Goal: Task Accomplishment & Management: Complete application form

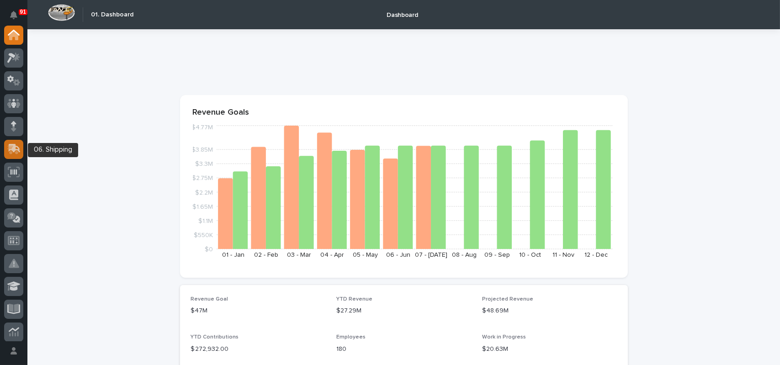
click at [20, 156] on div at bounding box center [13, 149] width 19 height 19
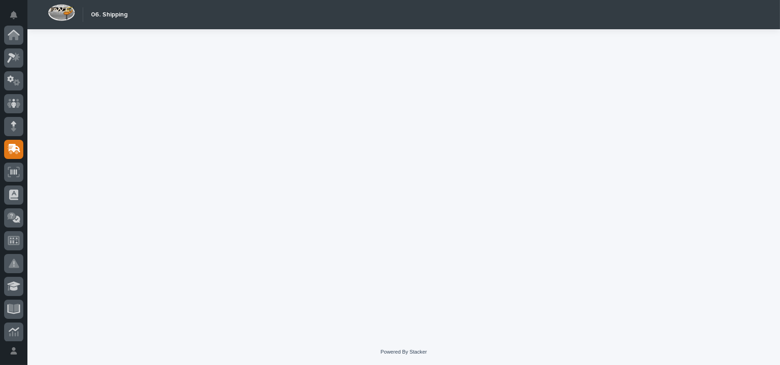
scroll to position [114, 0]
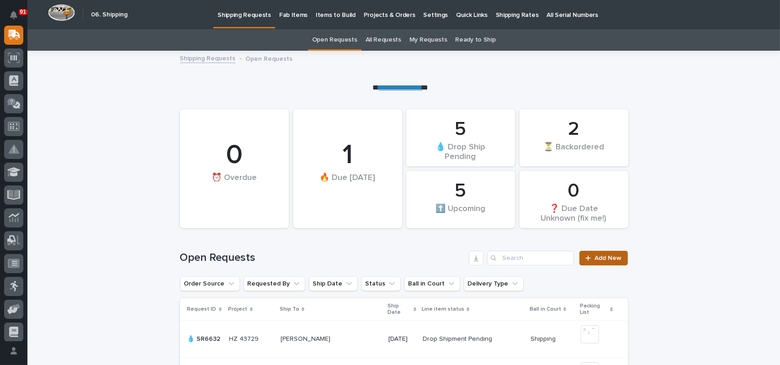
click at [606, 262] on link "Add New" at bounding box center [603, 258] width 48 height 15
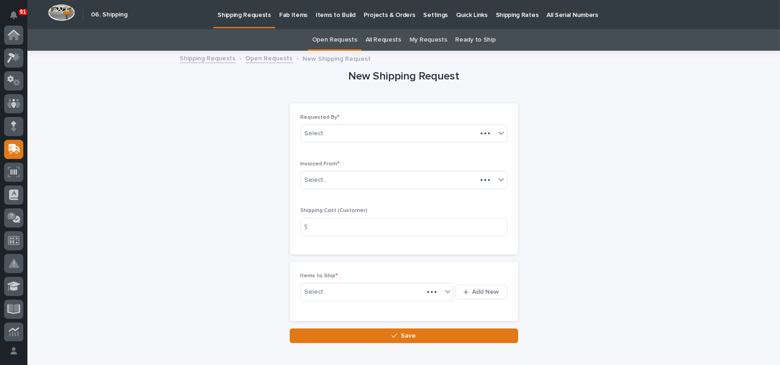
scroll to position [114, 0]
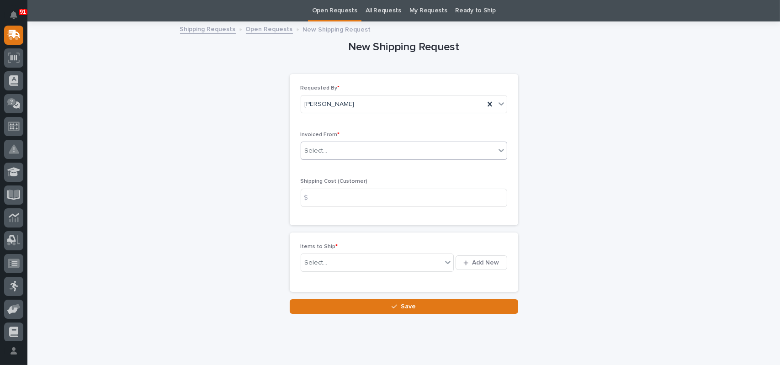
click at [342, 149] on div "Select..." at bounding box center [398, 150] width 194 height 15
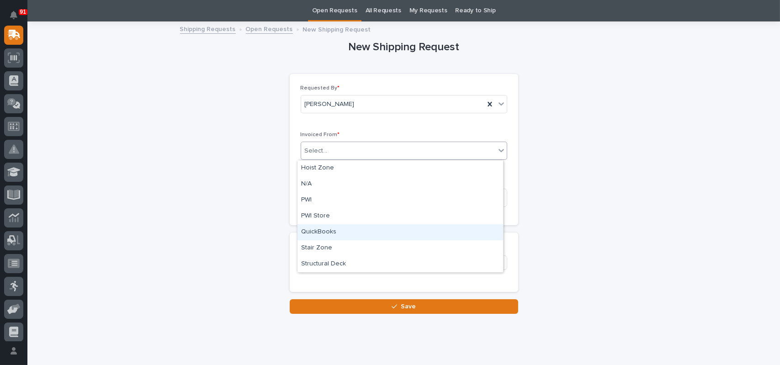
click at [313, 226] on div "QuickBooks" at bounding box center [400, 232] width 206 height 16
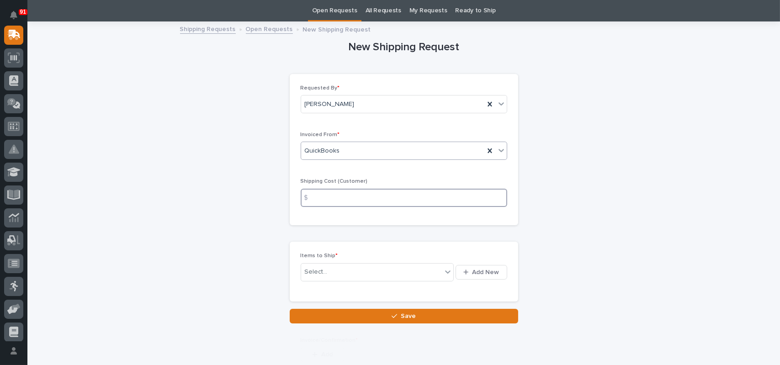
click at [332, 199] on input at bounding box center [404, 198] width 207 height 18
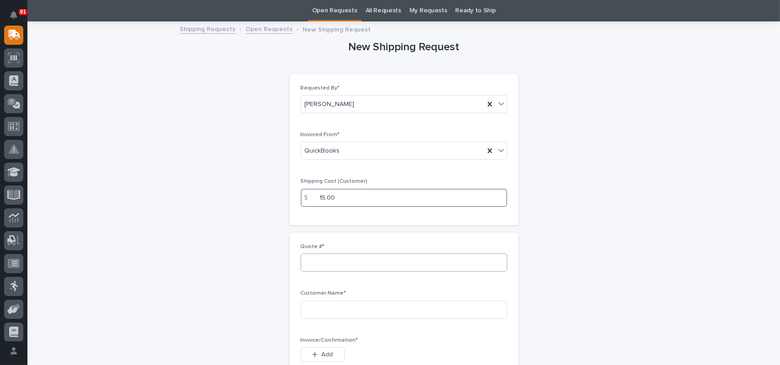
type input "15.00"
type input "136845"
type input "[PERSON_NAME]"
click at [311, 349] on button "Add" at bounding box center [323, 354] width 44 height 15
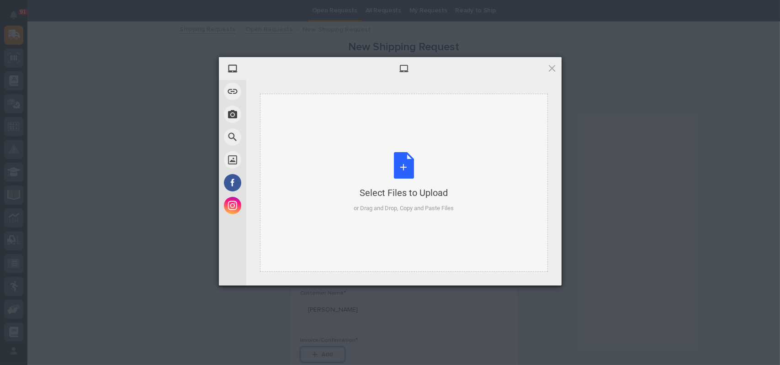
click at [403, 176] on div "Select Files to Upload or Drag and Drop, Copy and Paste Files" at bounding box center [404, 182] width 100 height 61
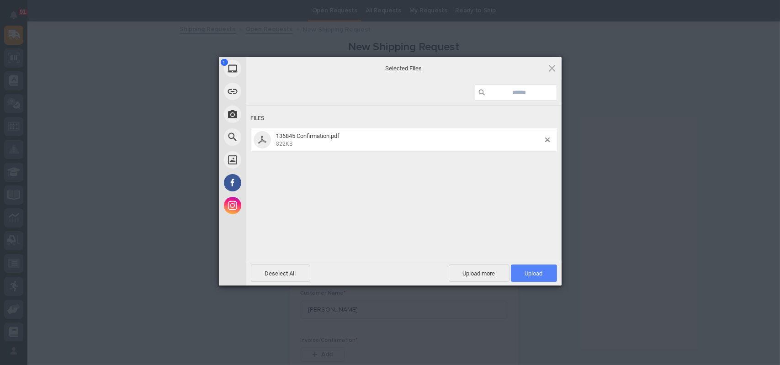
click at [543, 276] on span "Upload 1" at bounding box center [534, 273] width 46 height 17
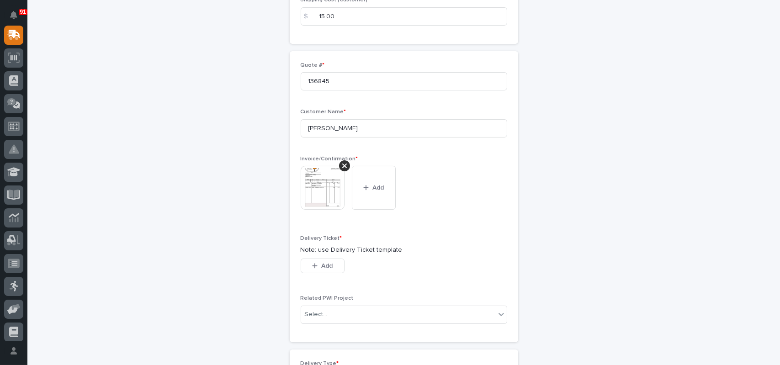
scroll to position [212, 0]
click at [317, 264] on div "button" at bounding box center [316, 264] width 9 height 6
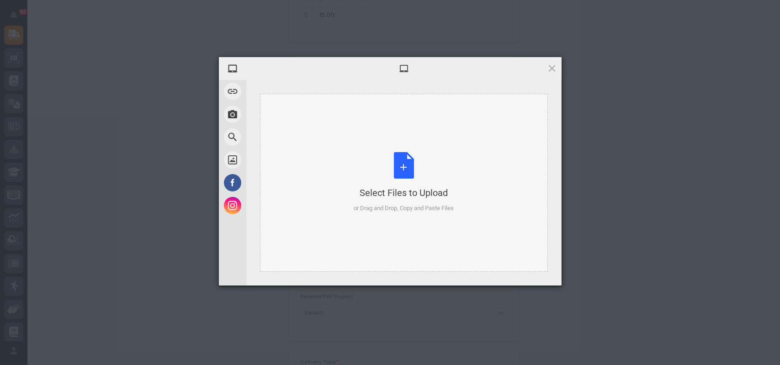
click at [402, 168] on div "Select Files to Upload or Drag and Drop, Copy and Paste Files" at bounding box center [404, 182] width 100 height 61
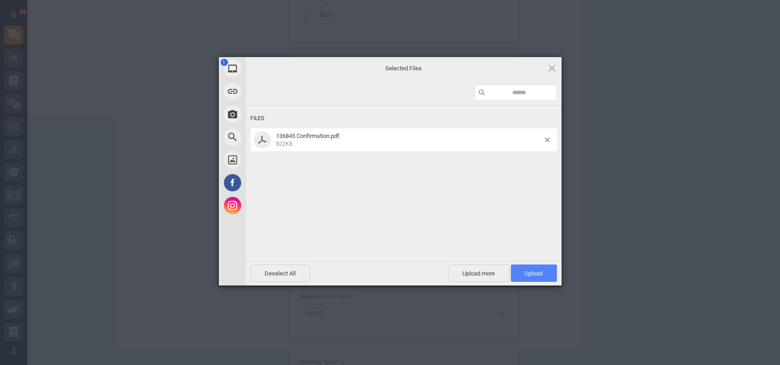
click at [540, 280] on span "Upload 1" at bounding box center [534, 273] width 46 height 17
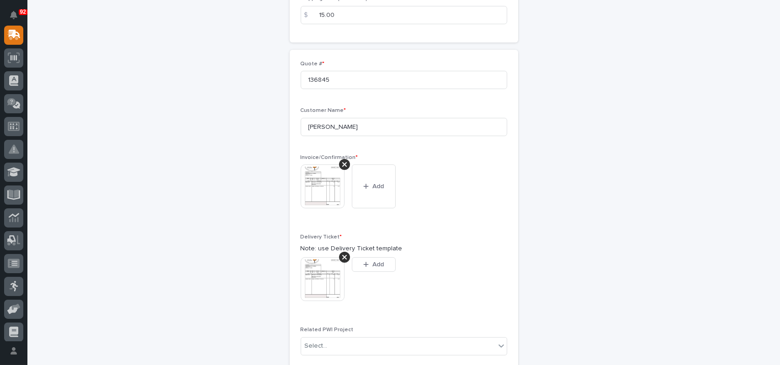
scroll to position [228, 0]
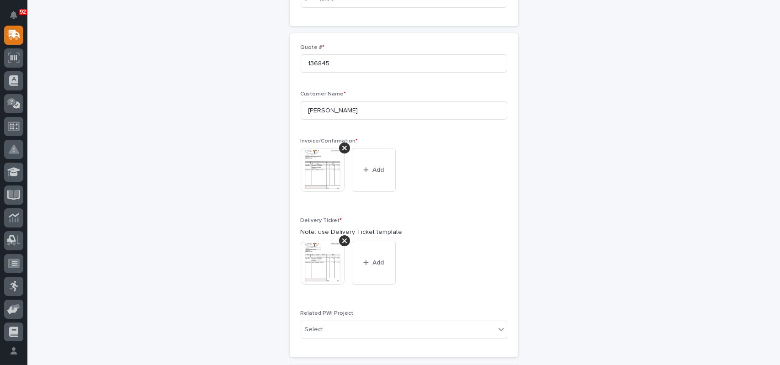
click at [310, 257] on img at bounding box center [323, 263] width 44 height 44
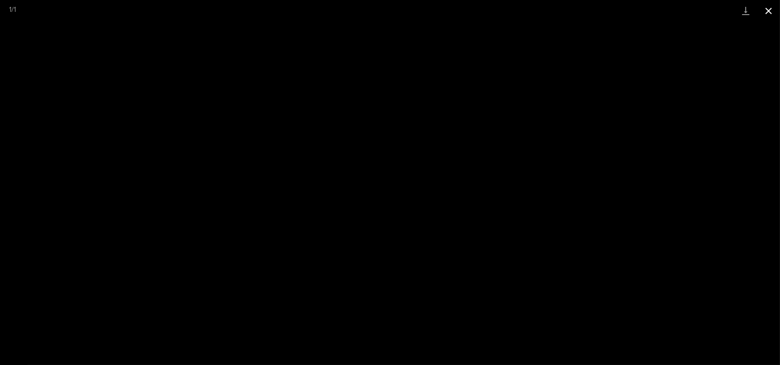
click at [765, 7] on button "Close gallery" at bounding box center [768, 10] width 23 height 21
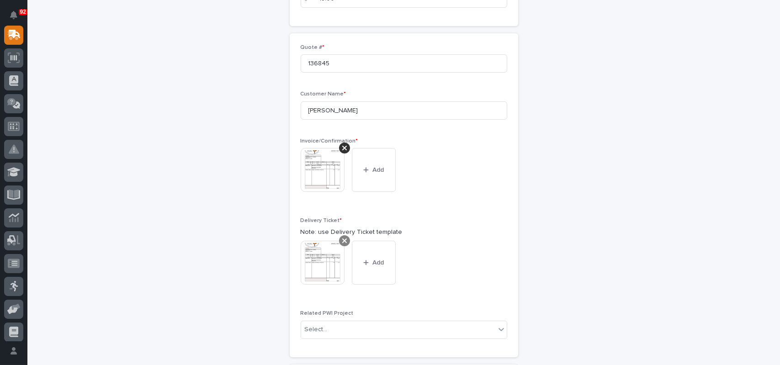
click at [342, 239] on icon at bounding box center [344, 240] width 5 height 5
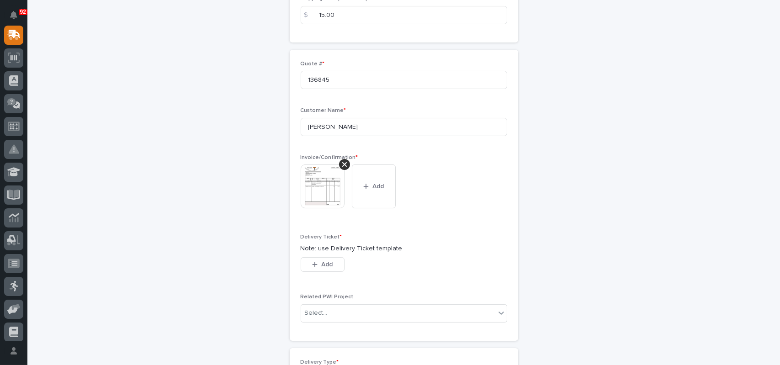
click at [312, 256] on div "Delivery Ticket * Note: use Delivery Ticket template This file cannot be opened…" at bounding box center [404, 258] width 207 height 49
click at [322, 265] on span "Add" at bounding box center [326, 264] width 11 height 8
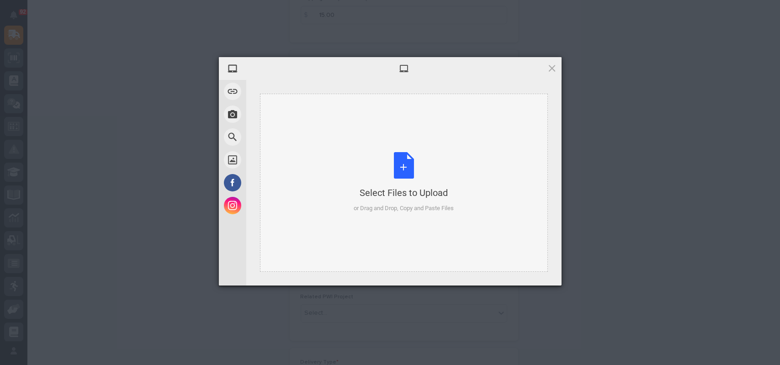
click at [392, 165] on div "Select Files to Upload or Drag and Drop, Copy and Paste Files" at bounding box center [404, 182] width 100 height 61
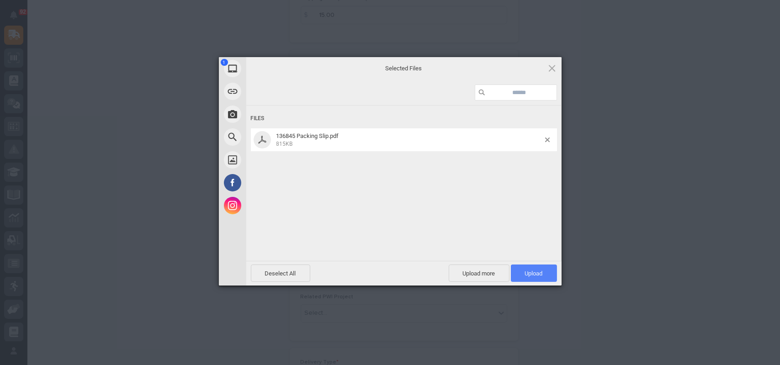
click at [554, 279] on span "Upload 1" at bounding box center [534, 273] width 46 height 17
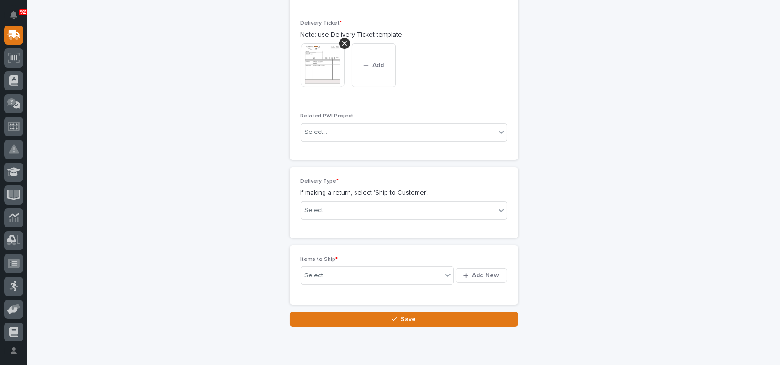
scroll to position [457, 0]
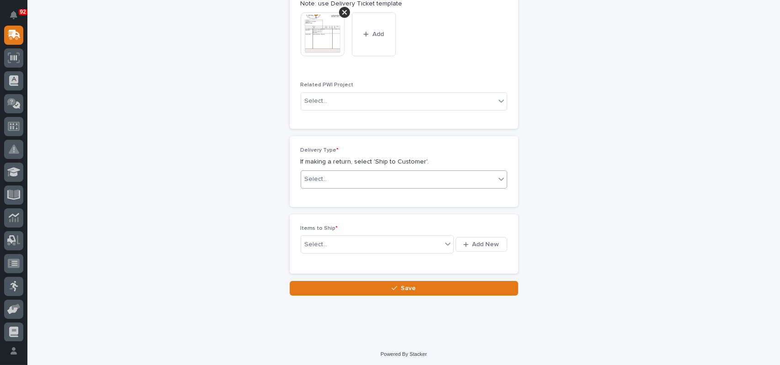
click at [342, 175] on div "Select..." at bounding box center [398, 179] width 194 height 15
click at [329, 199] on div "Ship to Customer" at bounding box center [400, 197] width 206 height 16
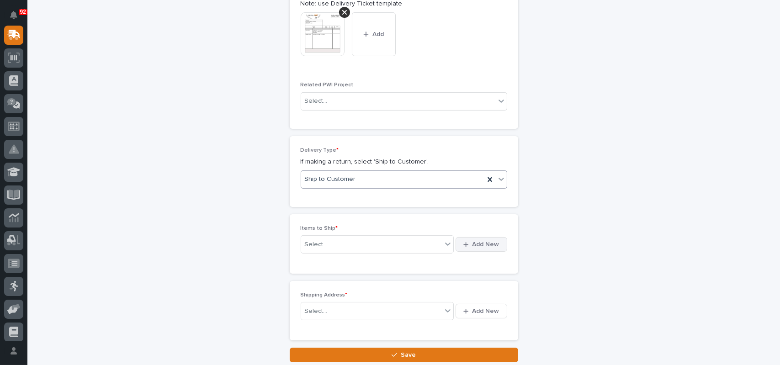
click at [475, 244] on span "Add New" at bounding box center [485, 244] width 27 height 8
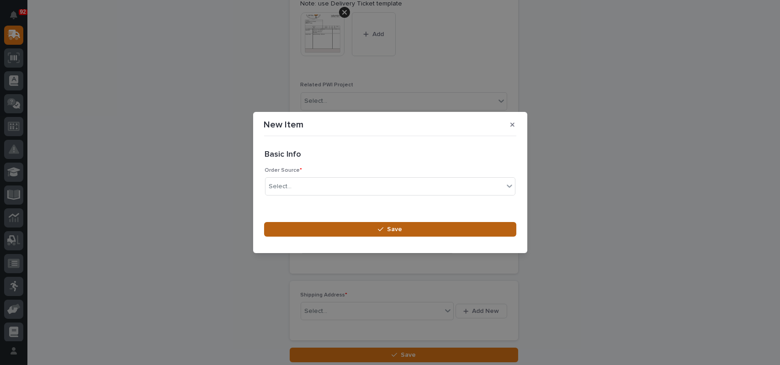
click at [388, 228] on span "Save" at bounding box center [394, 229] width 15 height 8
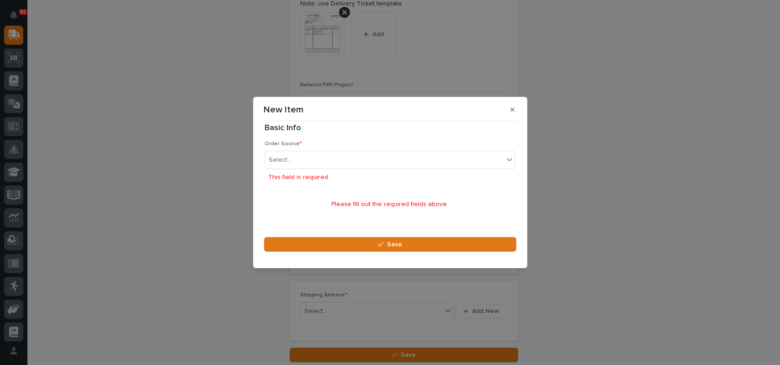
scroll to position [11, 0]
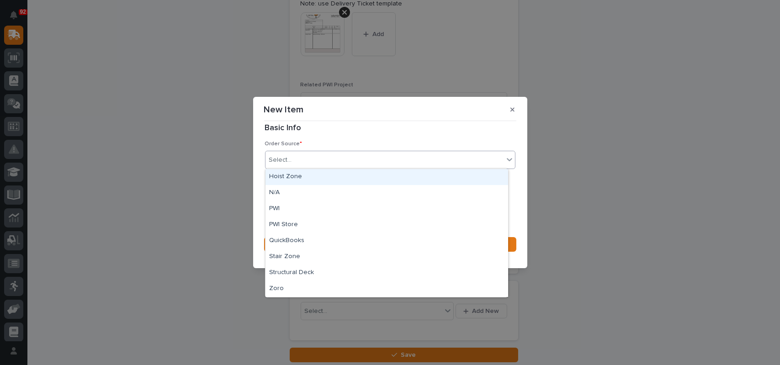
click at [339, 157] on div "Select..." at bounding box center [384, 160] width 238 height 15
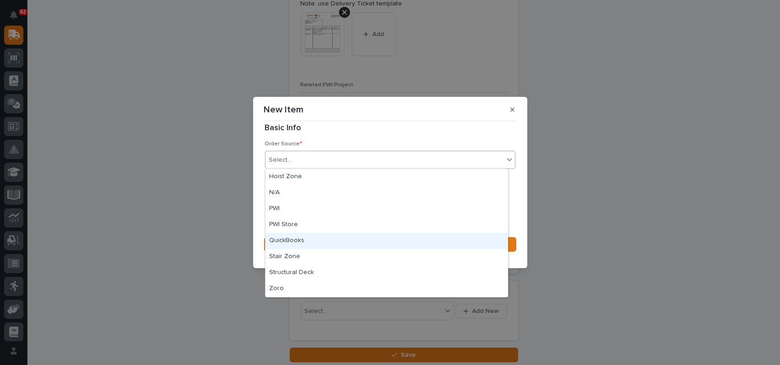
click at [287, 239] on div "QuickBooks" at bounding box center [386, 241] width 243 height 16
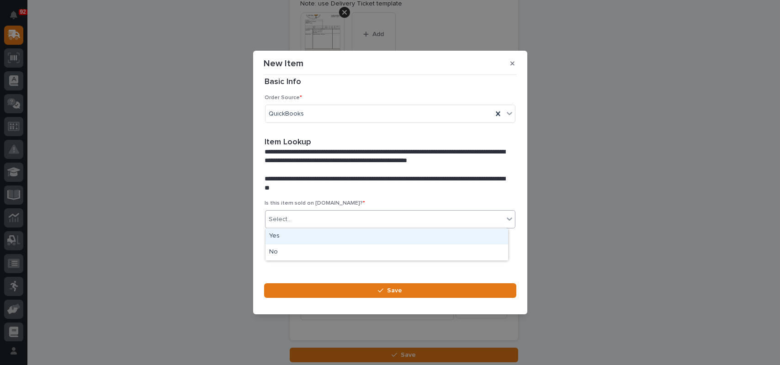
click at [319, 227] on div "Select..." at bounding box center [390, 219] width 250 height 18
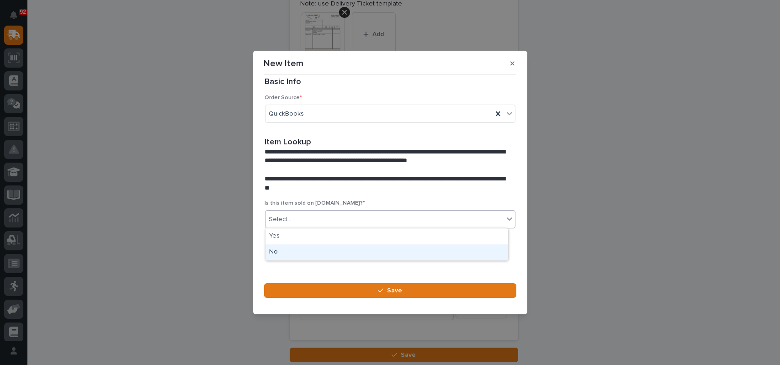
click at [303, 252] on div "No" at bounding box center [386, 252] width 243 height 16
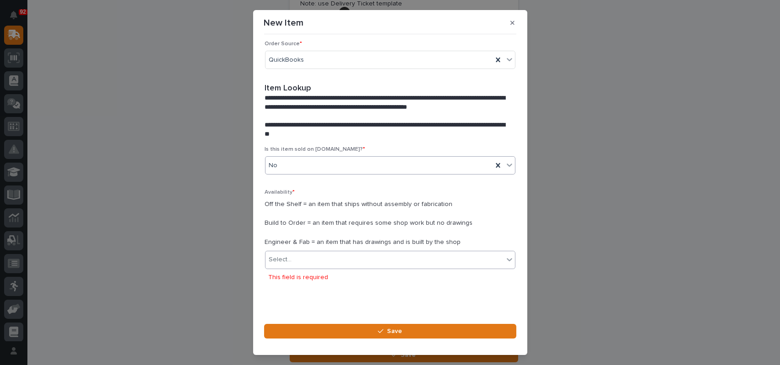
scroll to position [36, 0]
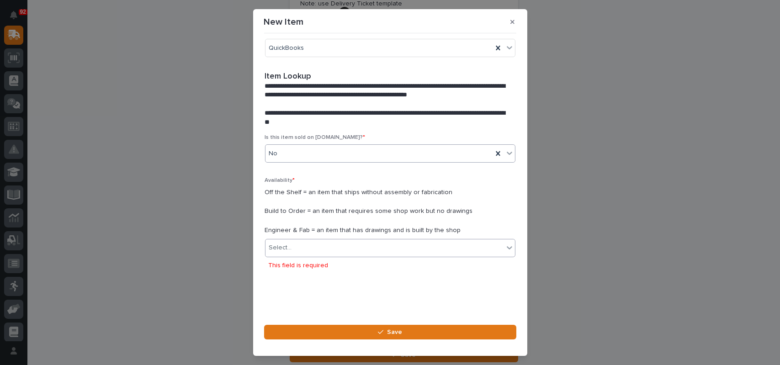
click at [311, 254] on div "Select..." at bounding box center [384, 247] width 238 height 15
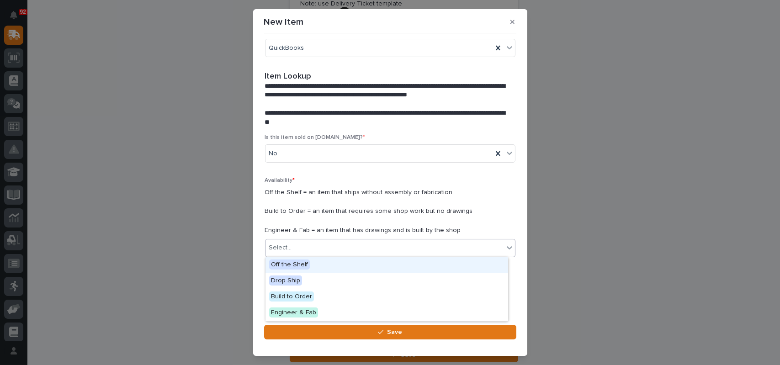
click at [303, 264] on span "Off the Shelf" at bounding box center [289, 264] width 41 height 10
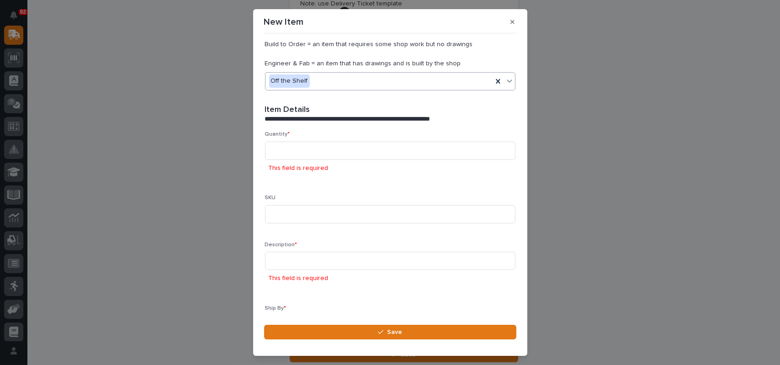
scroll to position [277, 0]
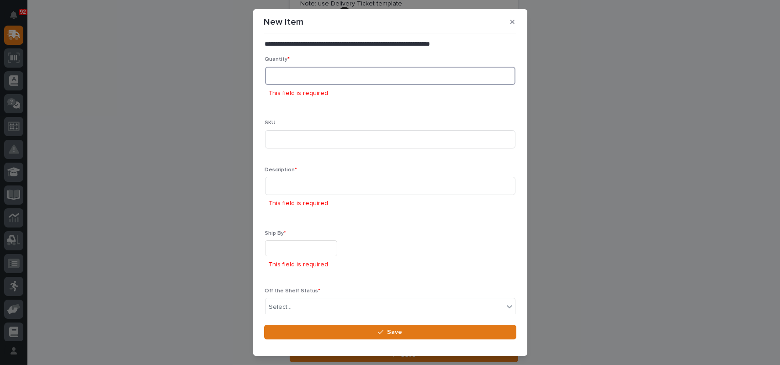
click at [327, 75] on input at bounding box center [390, 76] width 250 height 18
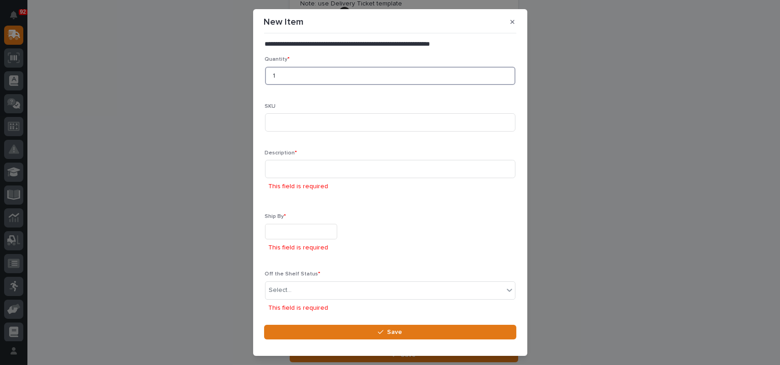
type input "1"
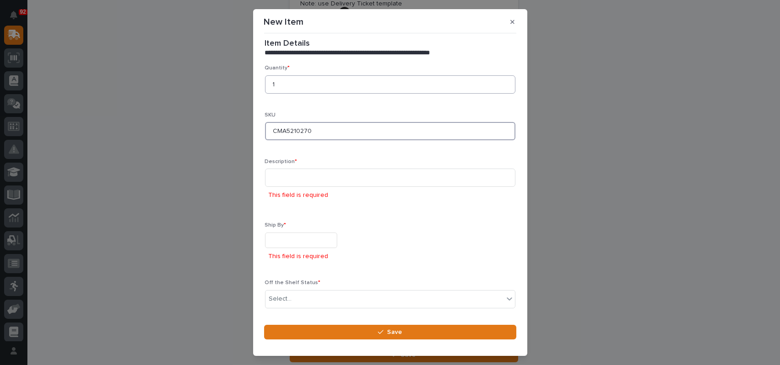
type input "CMA5210270"
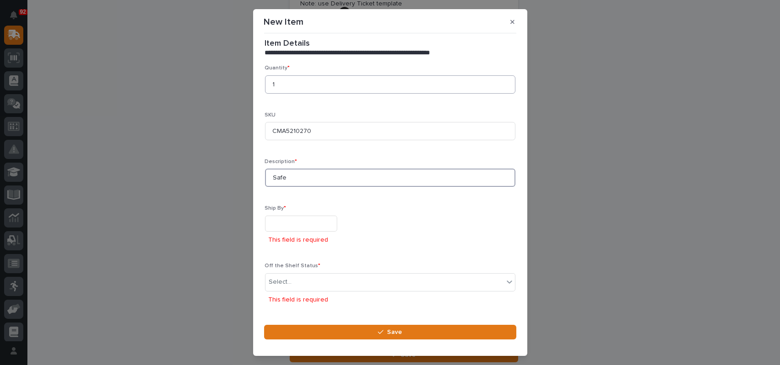
scroll to position [260, 0]
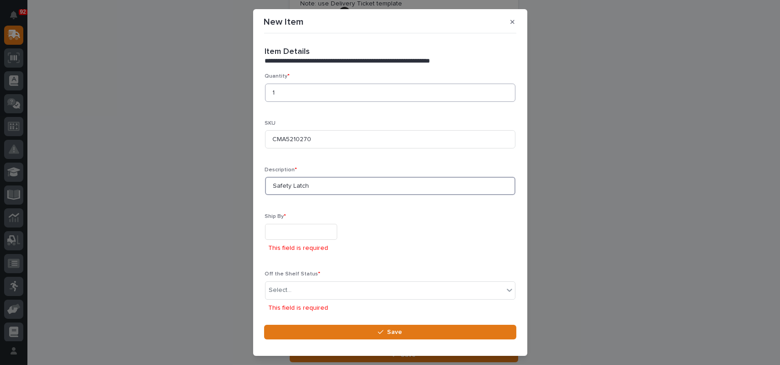
type input "Safety Latch"
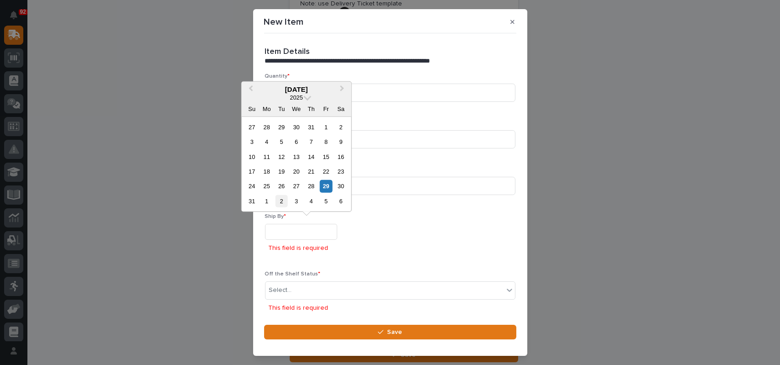
click at [282, 196] on div "2" at bounding box center [281, 201] width 12 height 12
type input "**********"
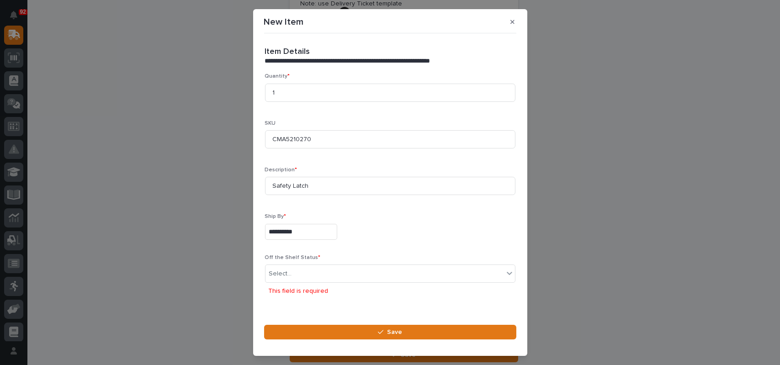
scroll to position [252, 0]
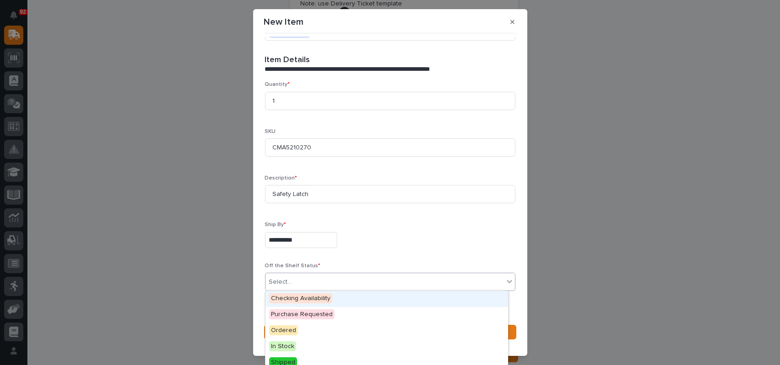
click at [289, 275] on div "Select..." at bounding box center [384, 282] width 238 height 15
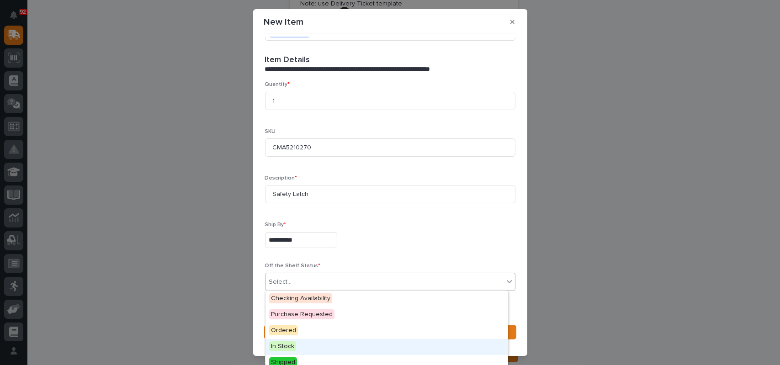
click at [295, 341] on div "In Stock" at bounding box center [386, 347] width 243 height 16
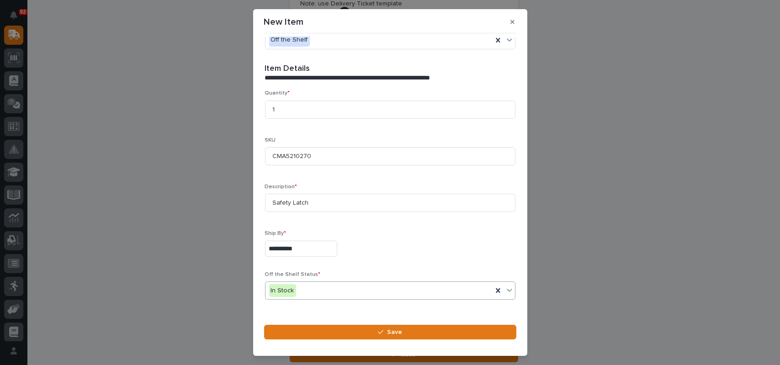
scroll to position [269, 0]
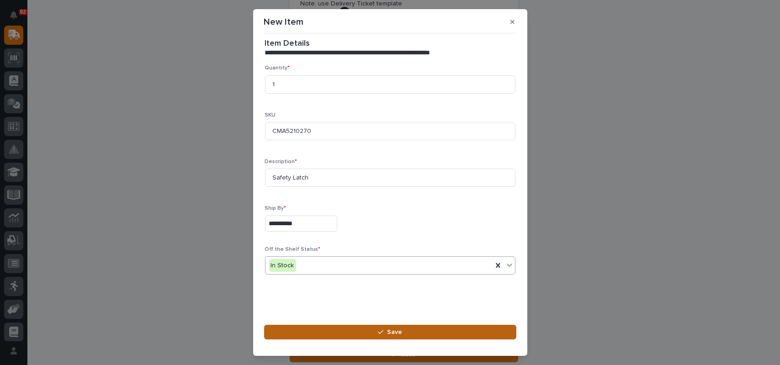
click at [406, 330] on button "Save" at bounding box center [390, 332] width 252 height 15
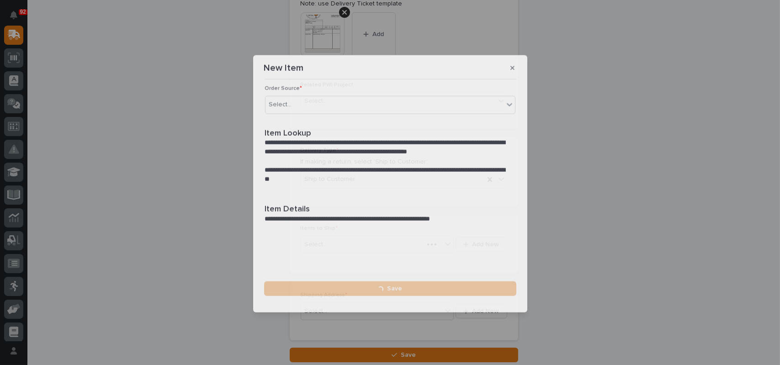
scroll to position [0, 0]
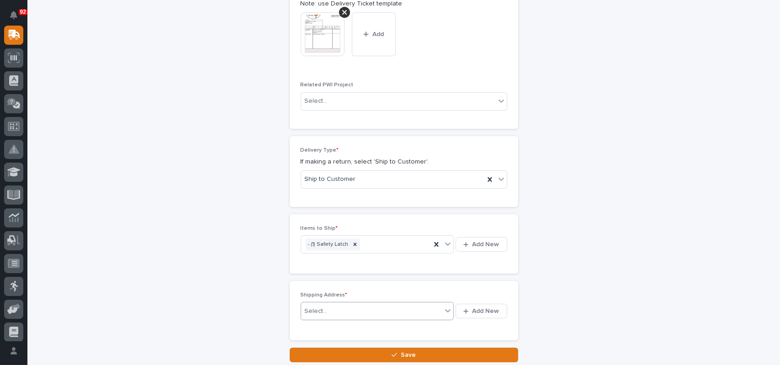
click at [350, 306] on div "Select..." at bounding box center [371, 311] width 141 height 15
click at [353, 312] on div "Select..." at bounding box center [371, 311] width 141 height 15
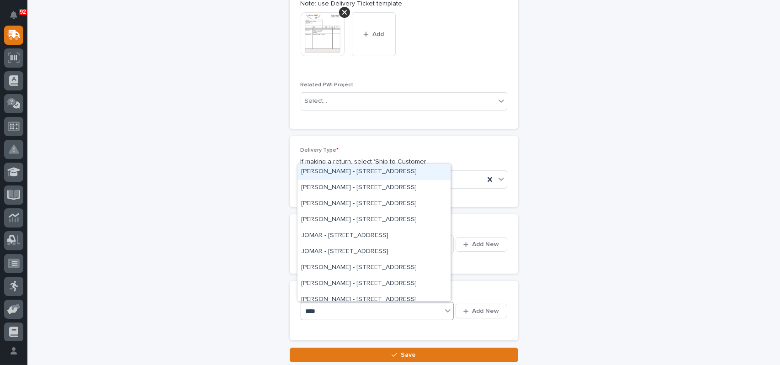
type input "*****"
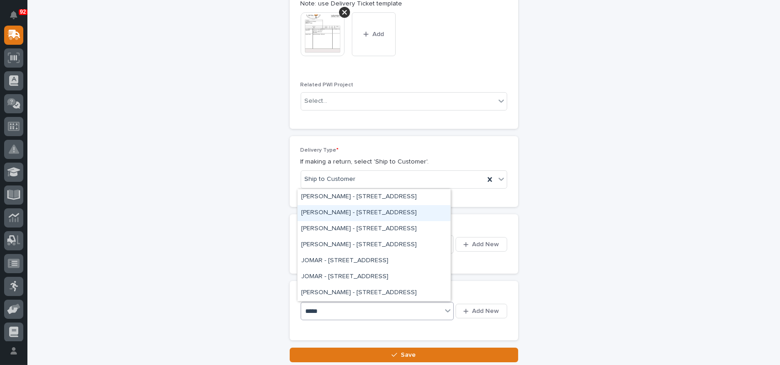
drag, startPoint x: 366, startPoint y: 221, endPoint x: 379, endPoint y: 212, distance: 15.5
click at [379, 212] on div "[PERSON_NAME] - [STREET_ADDRESS]" at bounding box center [373, 213] width 153 height 16
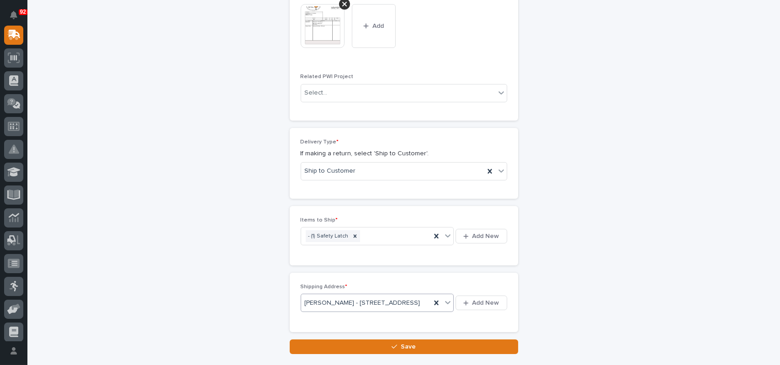
scroll to position [542, 0]
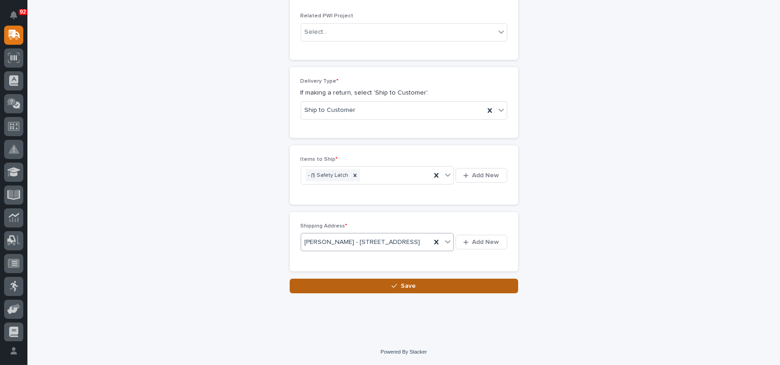
click at [421, 285] on button "Save" at bounding box center [404, 286] width 228 height 15
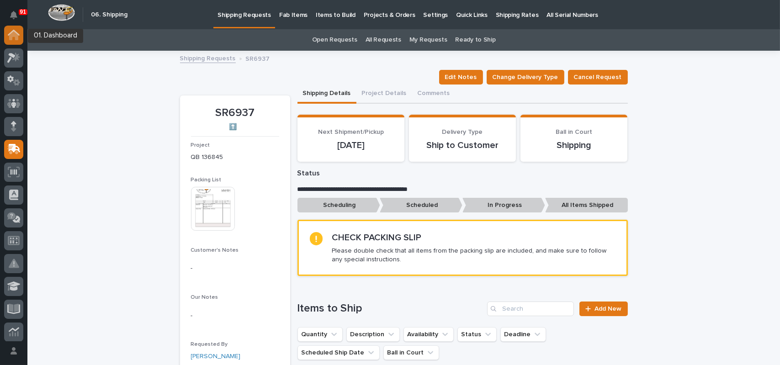
click at [14, 38] on icon at bounding box center [14, 35] width 12 height 11
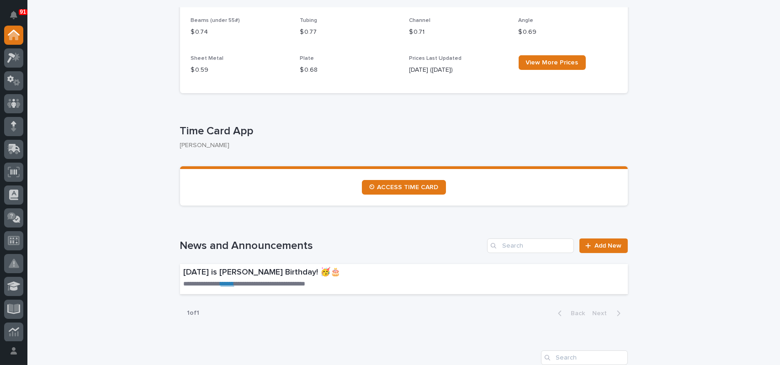
scroll to position [411, 0]
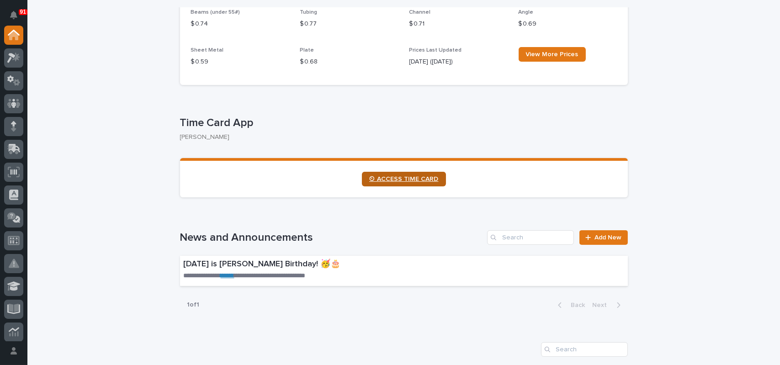
click at [406, 183] on link "⏲ ACCESS TIME CARD" at bounding box center [404, 179] width 84 height 15
